Goal: Task Accomplishment & Management: Use online tool/utility

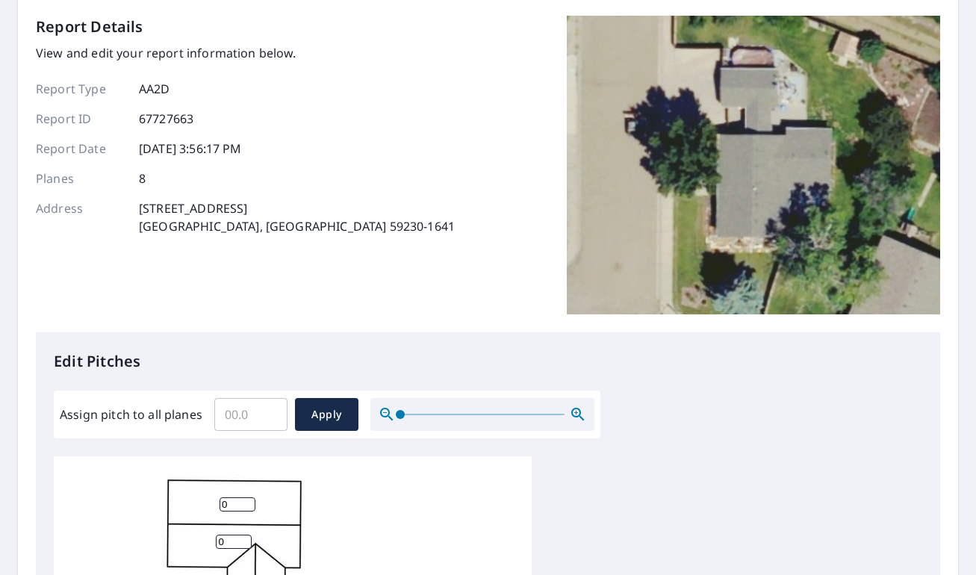
scroll to position [149, 0]
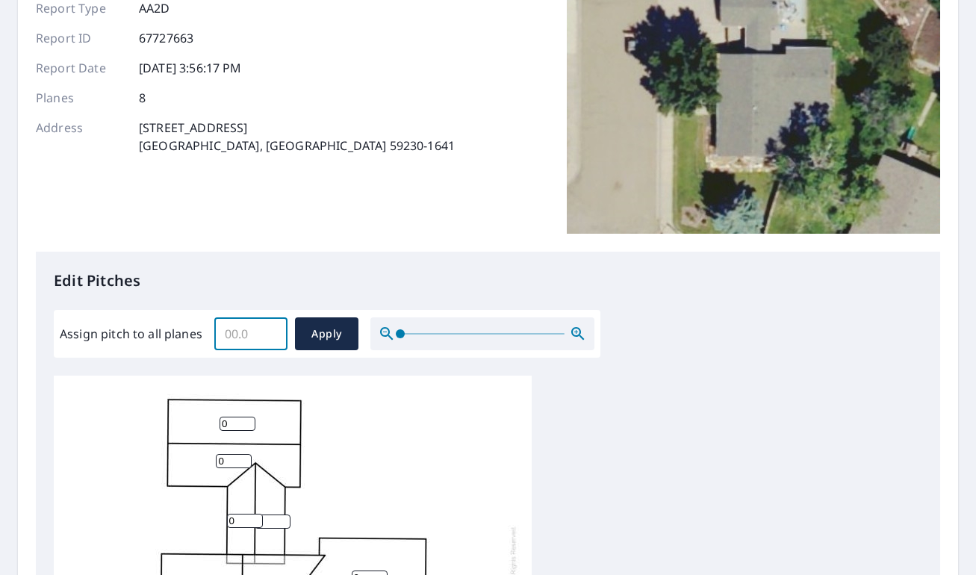
click at [246, 334] on input "Assign pitch to all planes" at bounding box center [250, 334] width 73 height 42
type input "4"
click at [326, 331] on span "Apply" at bounding box center [327, 334] width 40 height 19
type input "4"
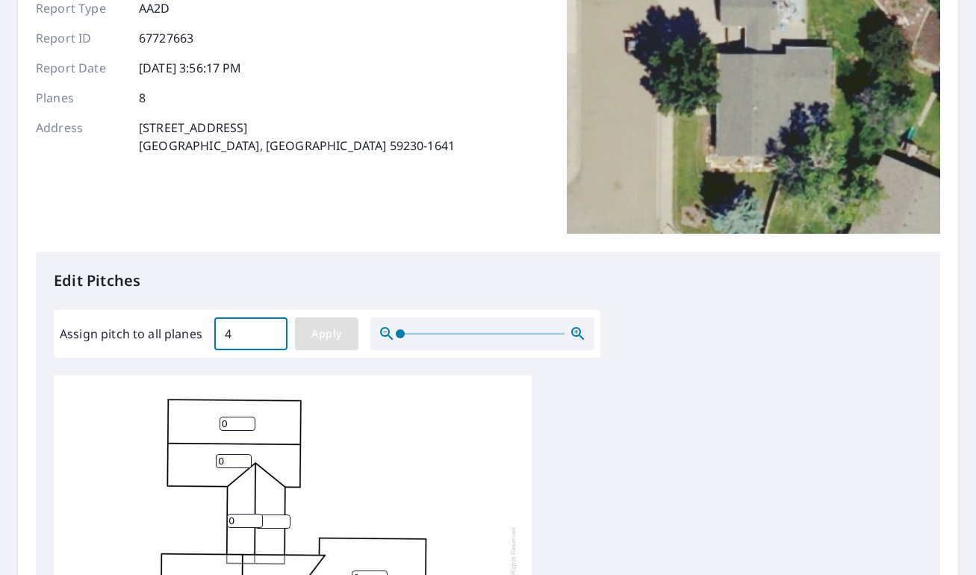
type input "4"
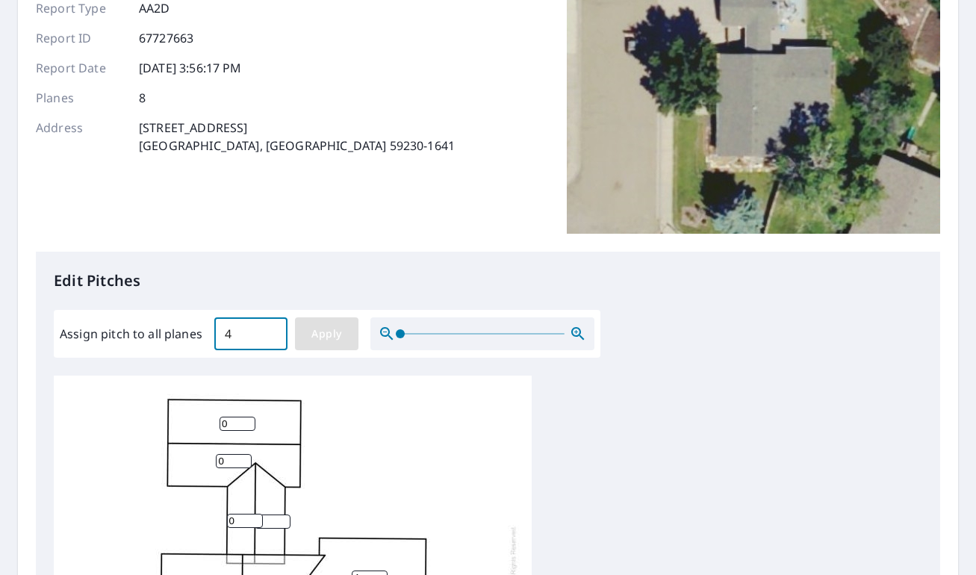
type input "4"
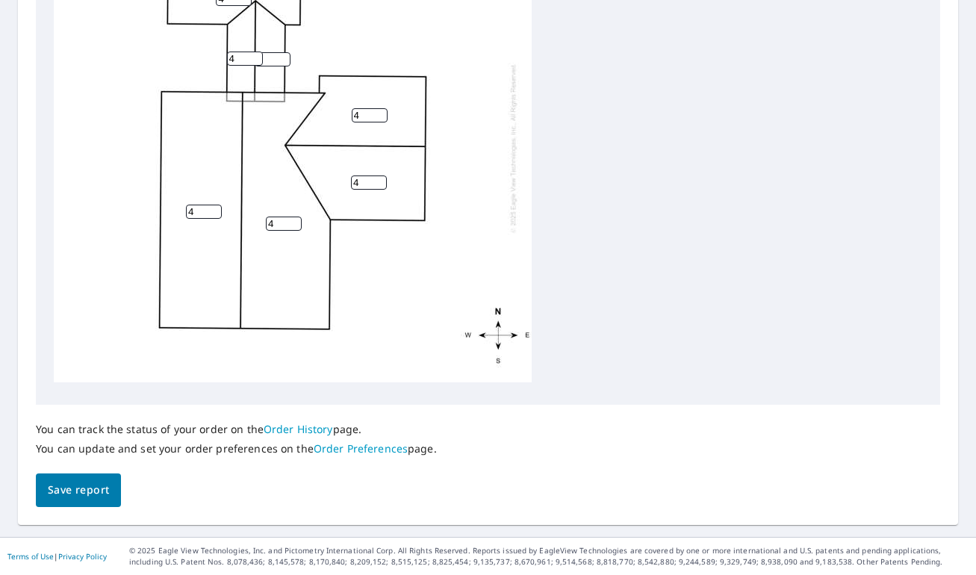
scroll to position [16, 0]
click at [50, 490] on span "Save report" at bounding box center [78, 490] width 61 height 19
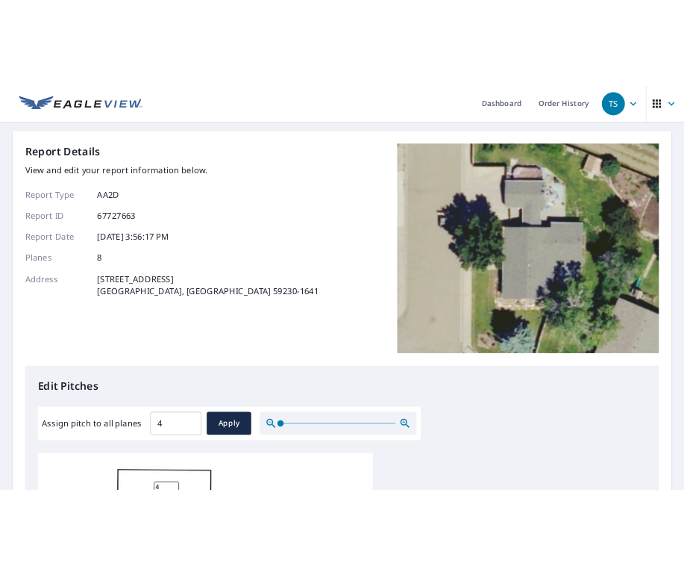
scroll to position [0, 0]
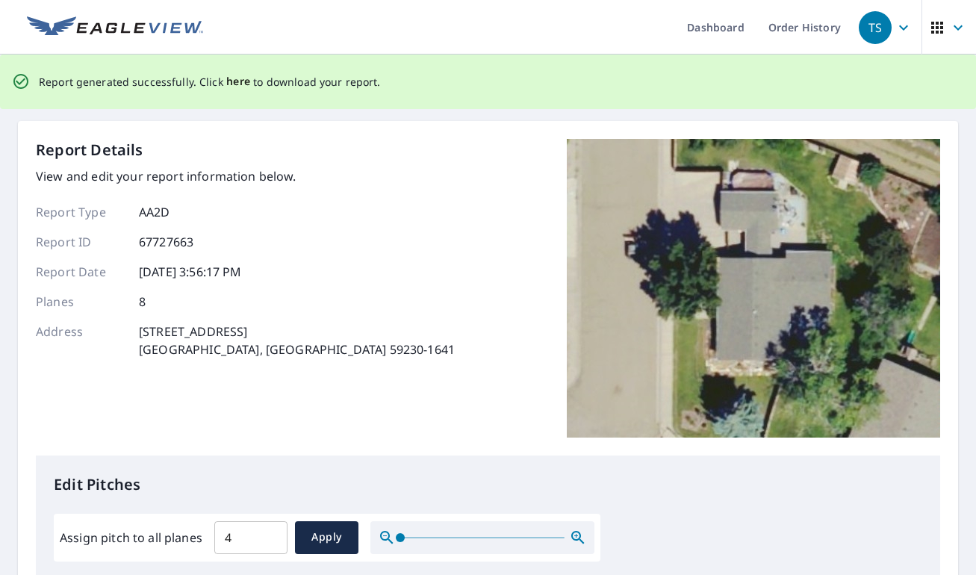
click at [228, 81] on span "here" at bounding box center [238, 81] width 25 height 19
